Goal: Transaction & Acquisition: Purchase product/service

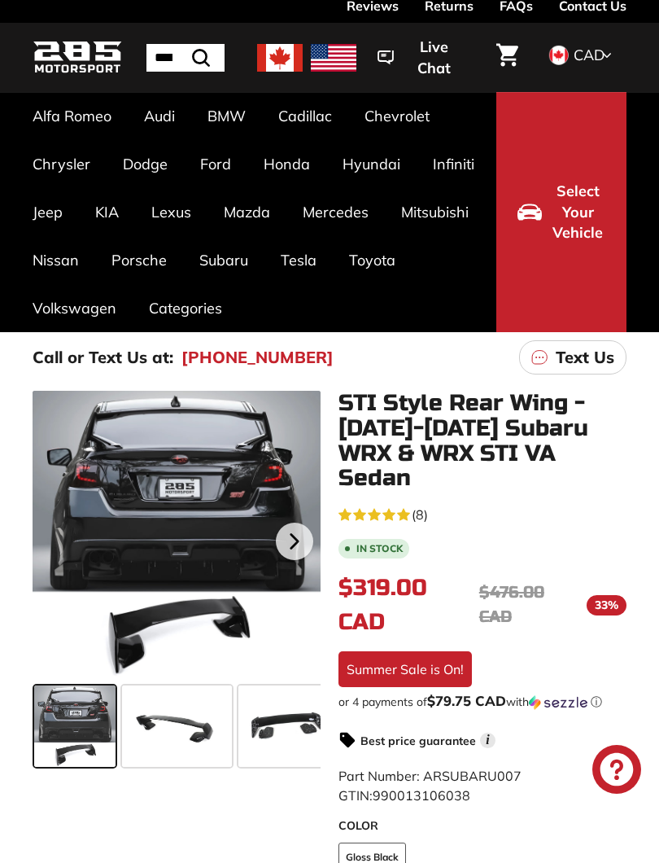
scroll to position [37, 0]
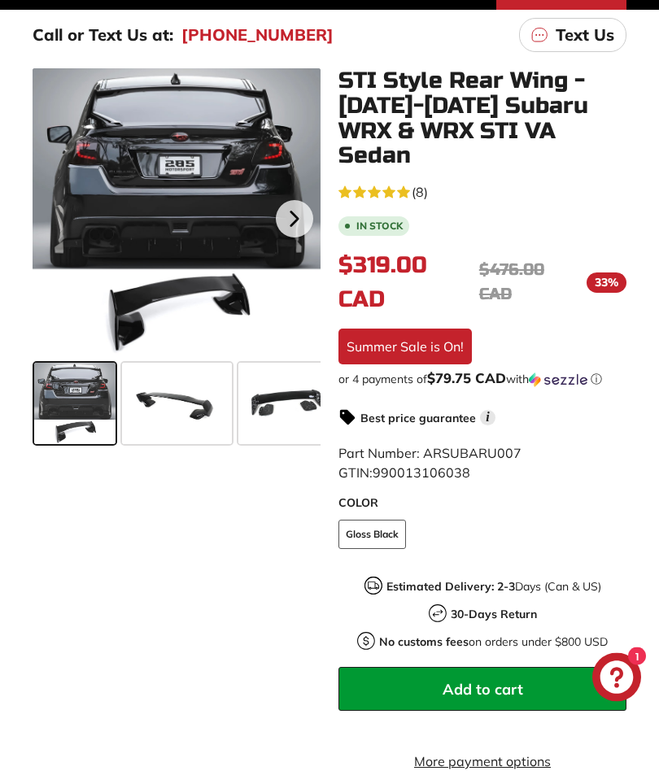
click at [129, 179] on div at bounding box center [177, 213] width 288 height 288
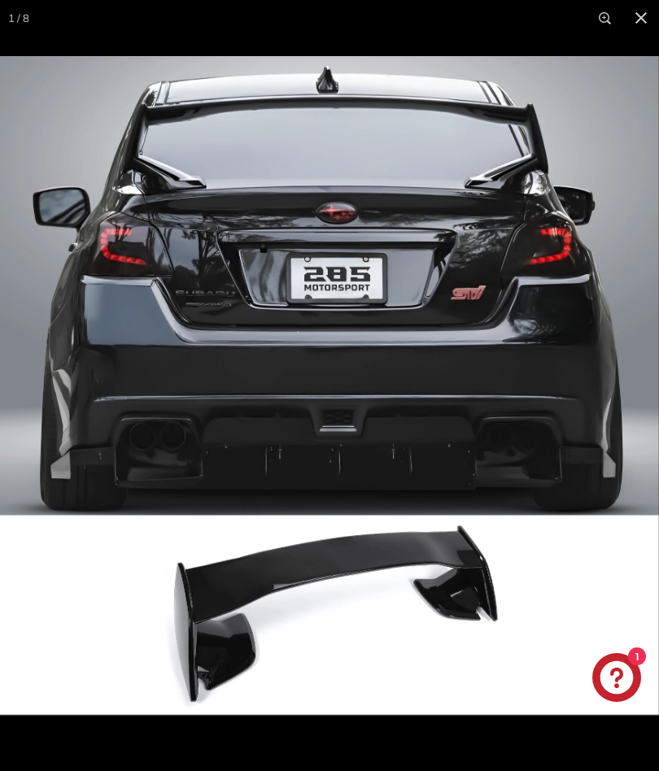
scroll to position [0, 0]
click at [560, 356] on img at bounding box center [329, 385] width 659 height 659
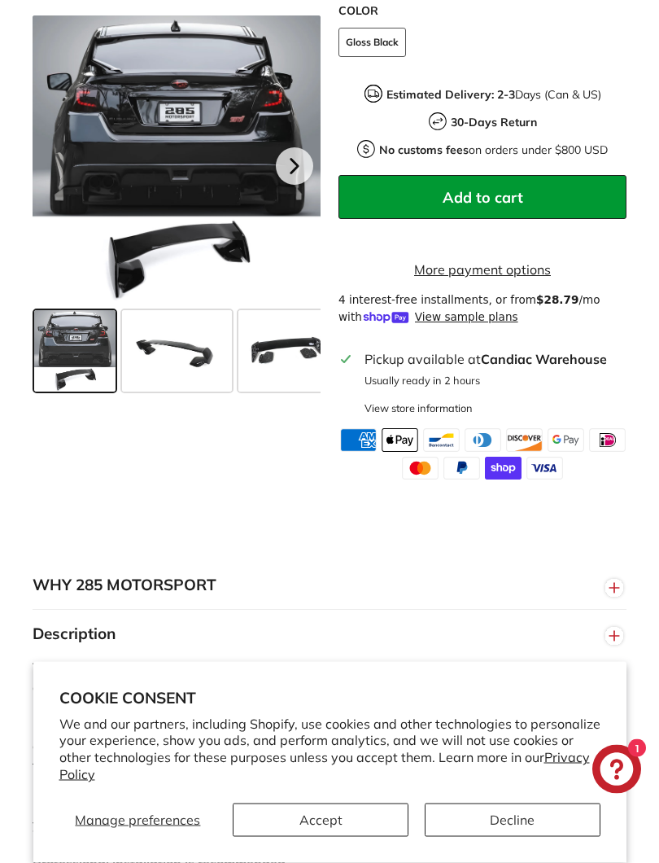
scroll to position [852, 0]
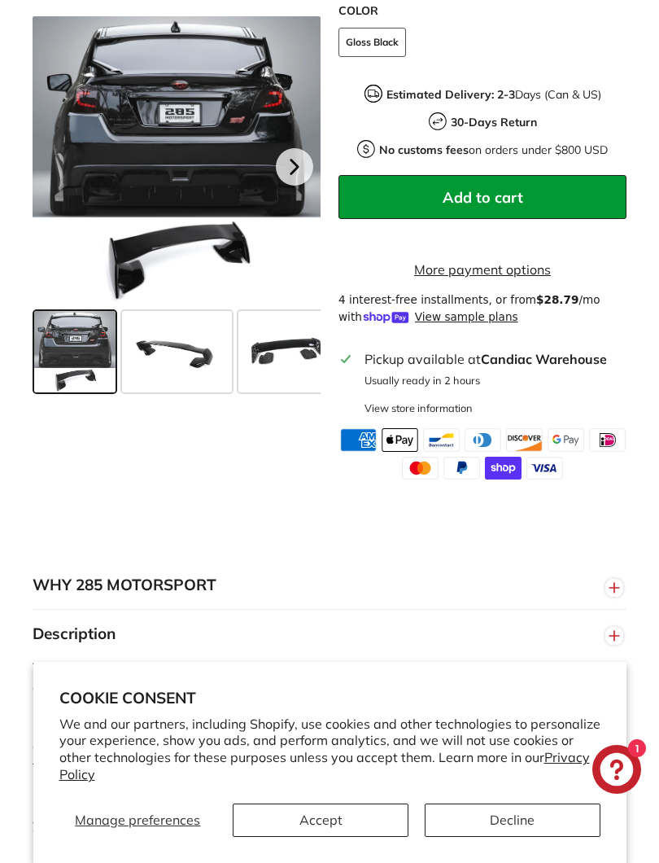
click at [341, 822] on button "Accept" at bounding box center [321, 819] width 176 height 33
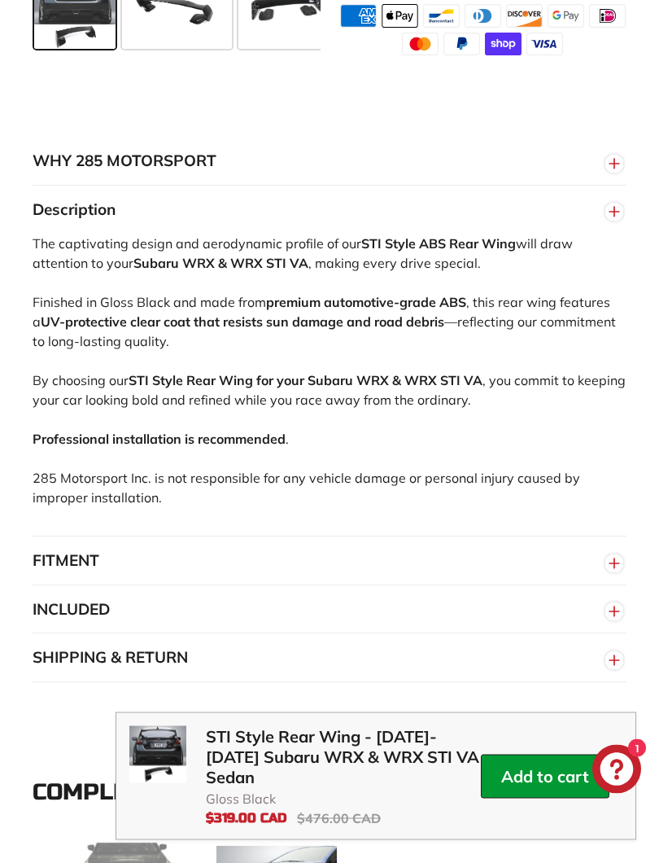
scroll to position [1278, 0]
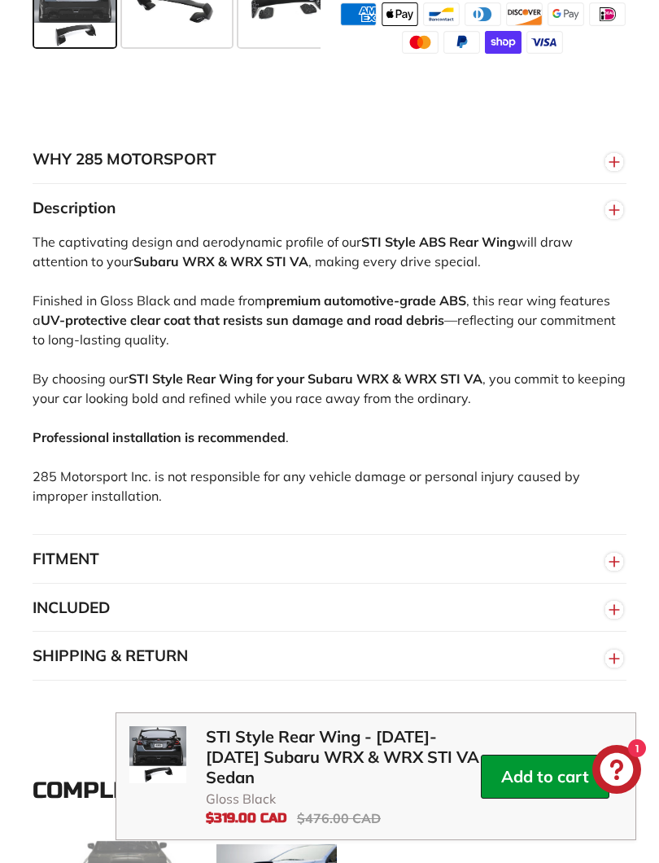
click at [607, 553] on circle "button" at bounding box center [614, 562] width 18 height 18
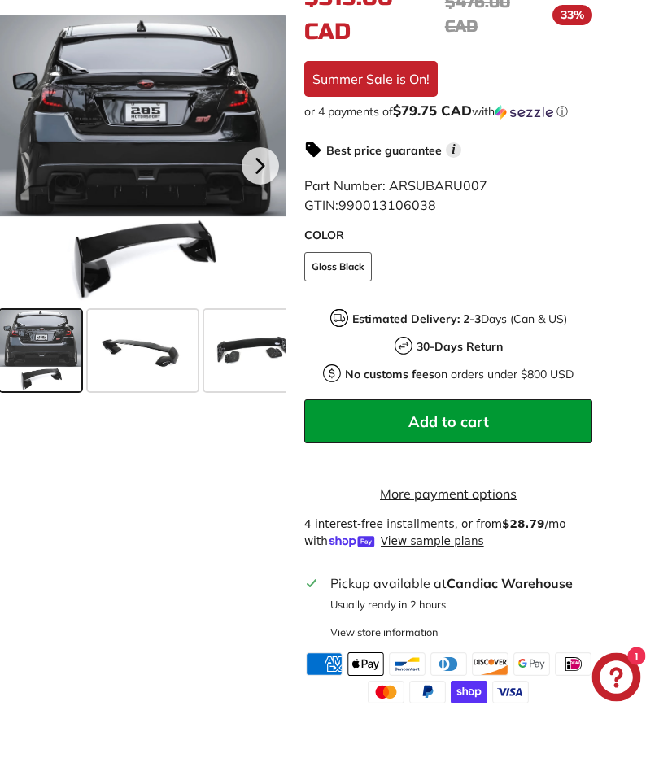
scroll to position [622, 33]
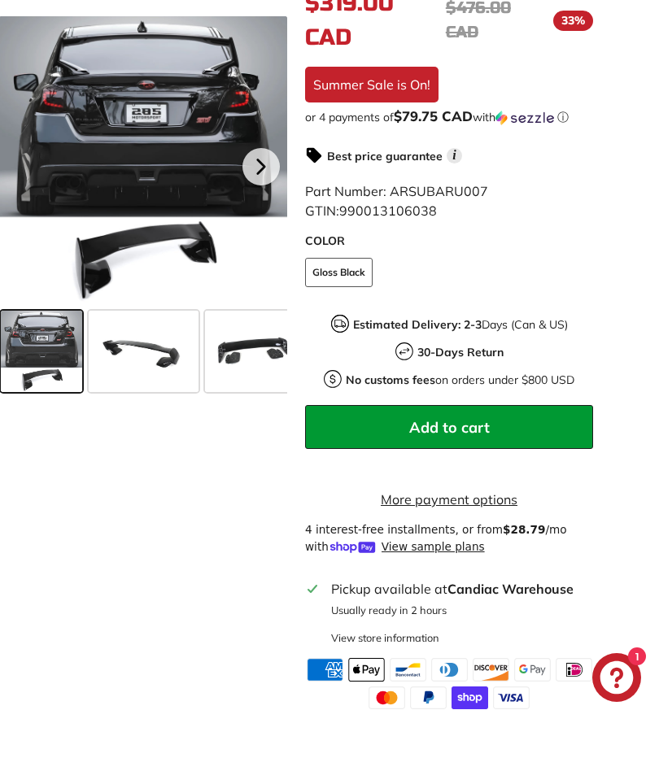
click at [116, 184] on div at bounding box center [143, 160] width 288 height 288
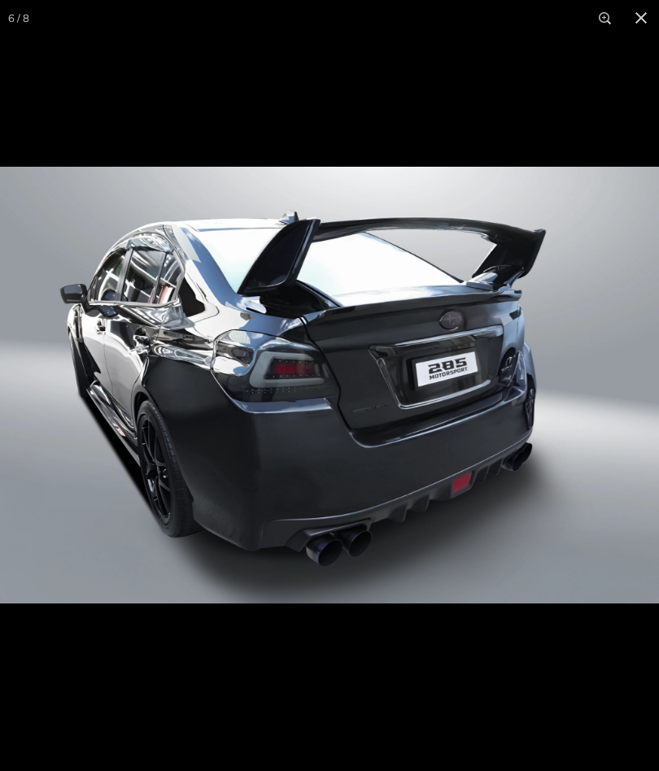
scroll to position [0, 444]
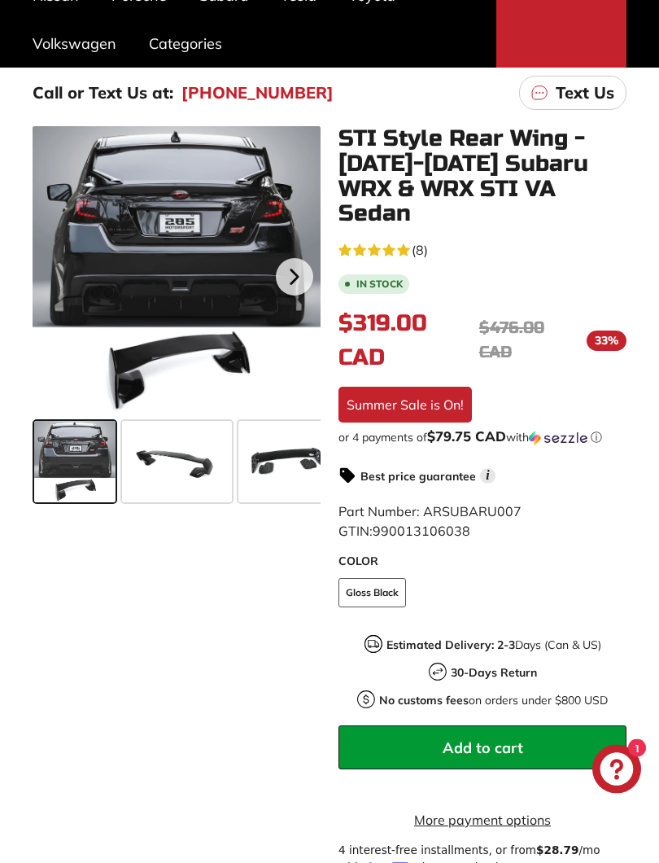
scroll to position [303, 0]
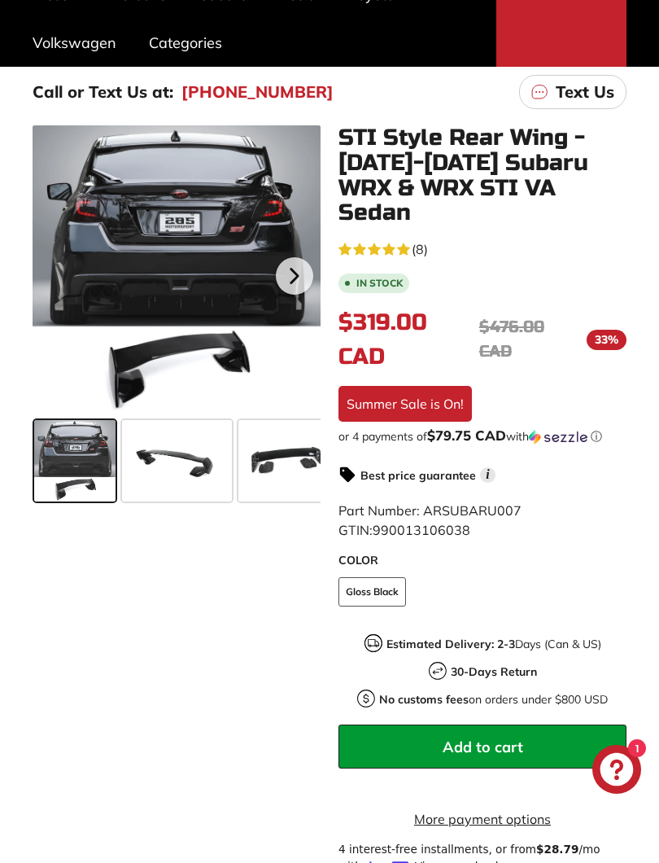
click at [426, 239] on span "(8)" at bounding box center [420, 249] width 16 height 20
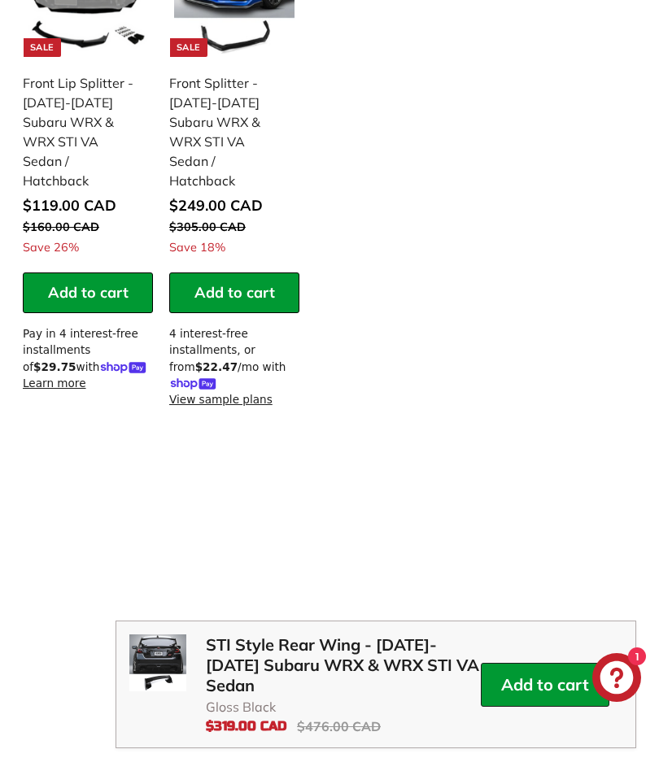
scroll to position [2178, 42]
